Goal: Navigation & Orientation: Find specific page/section

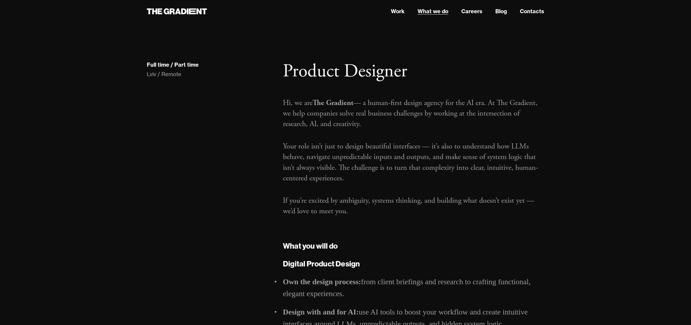
click at [430, 12] on link "What we do" at bounding box center [433, 11] width 31 height 8
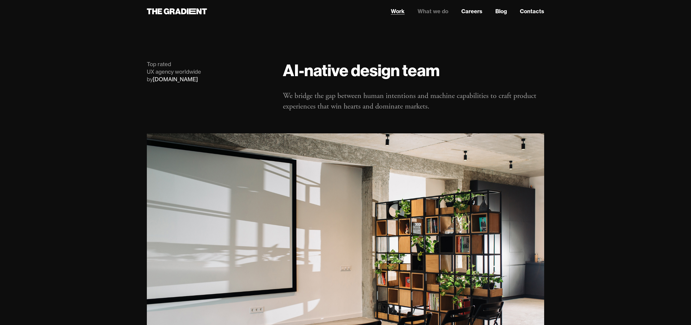
click at [402, 14] on link "Work" at bounding box center [398, 11] width 14 height 8
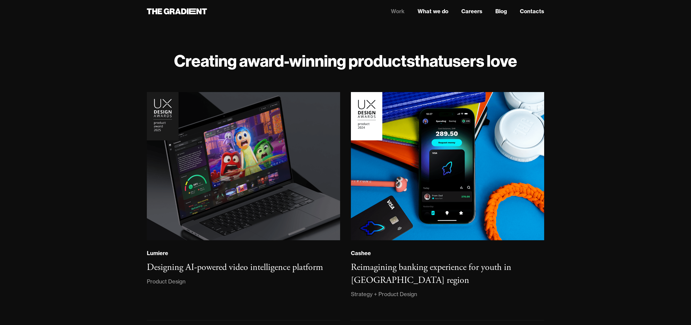
scroll to position [10, 0]
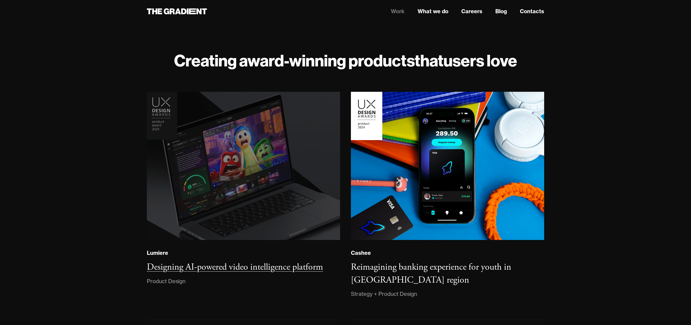
click at [200, 127] on img at bounding box center [243, 165] width 197 height 151
